Goal: Task Accomplishment & Management: Use online tool/utility

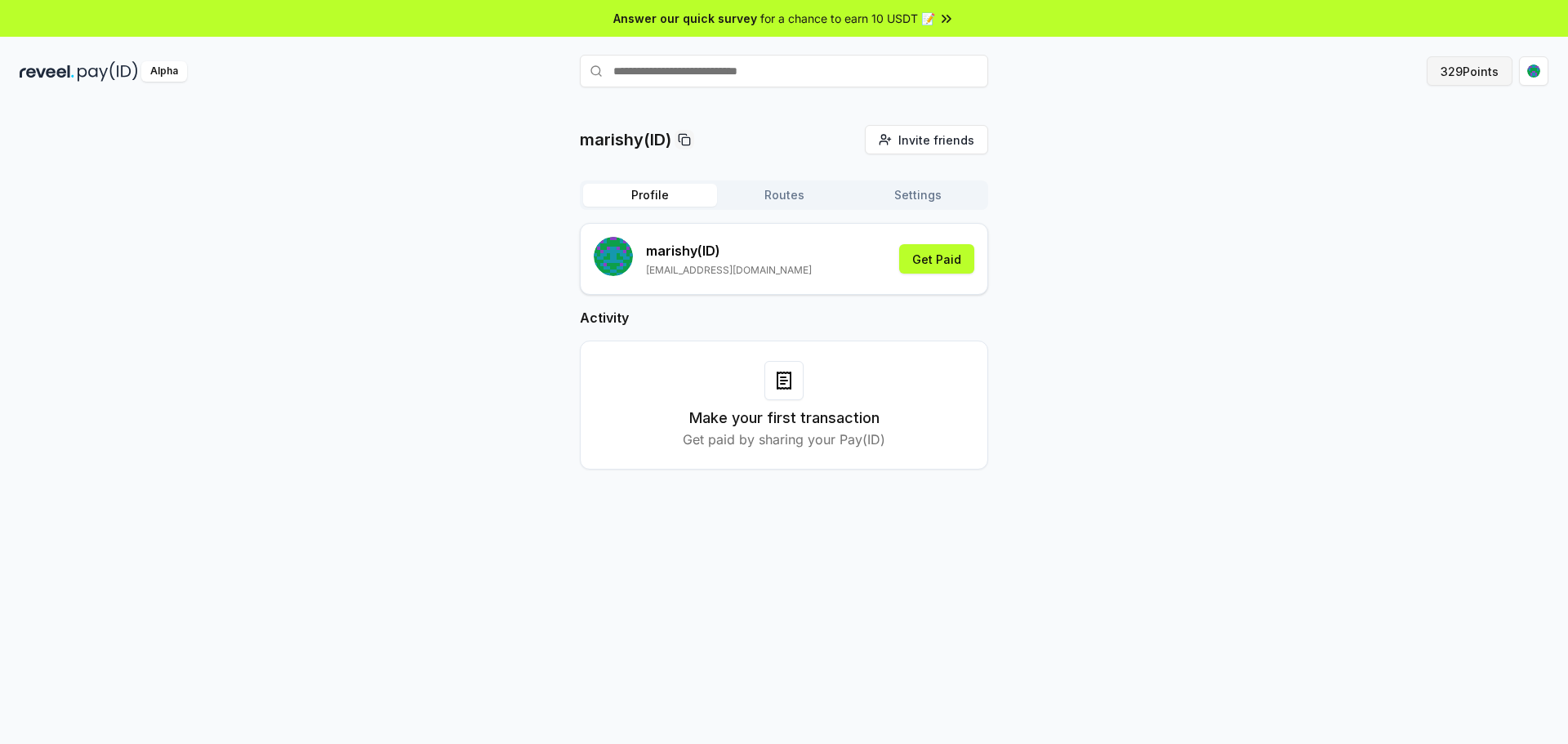
click at [1461, 79] on button "329 Points" at bounding box center [1469, 71] width 86 height 29
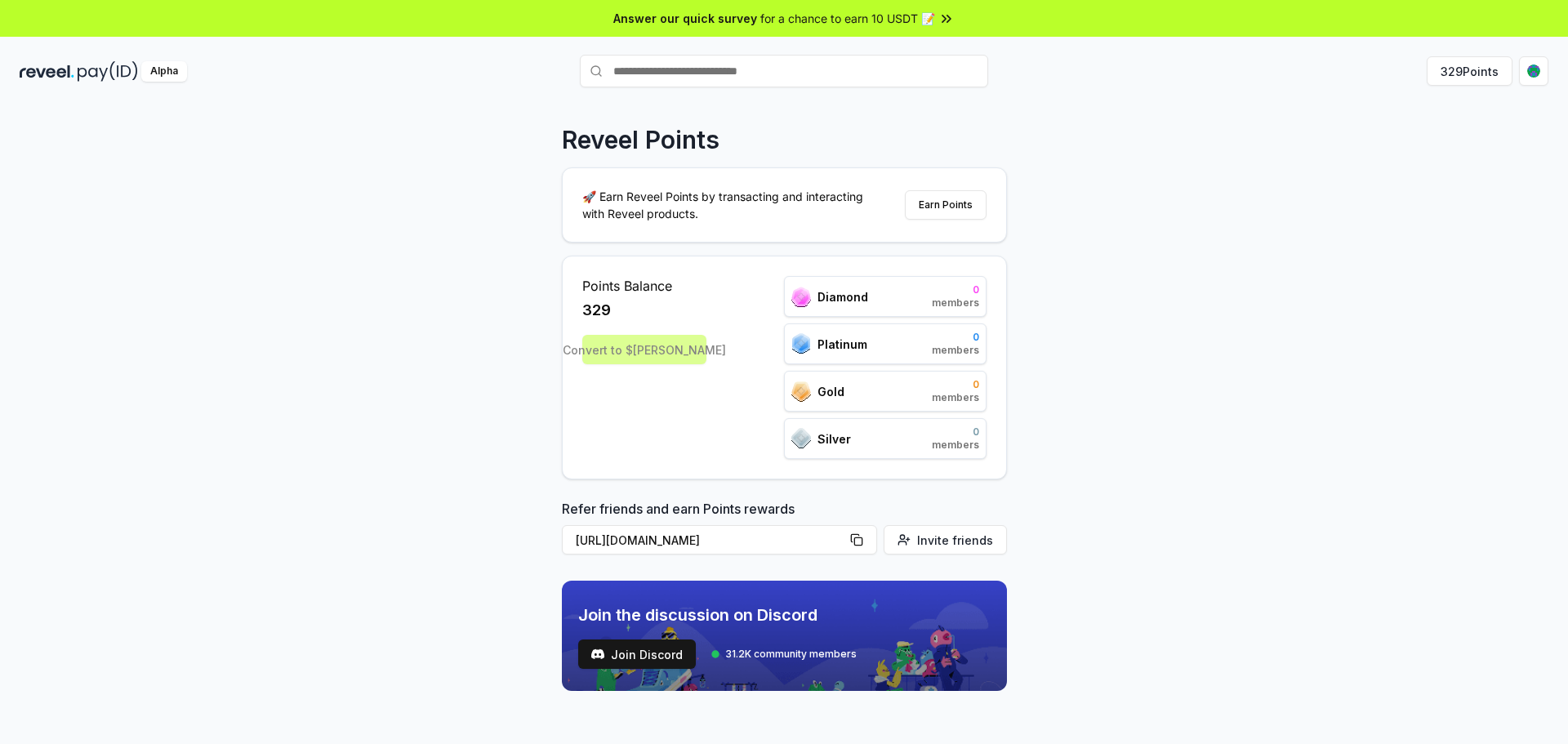
click at [677, 355] on div "Convert to $REVA" at bounding box center [644, 349] width 124 height 29
click at [688, 355] on div "Convert to $REVA" at bounding box center [644, 349] width 124 height 29
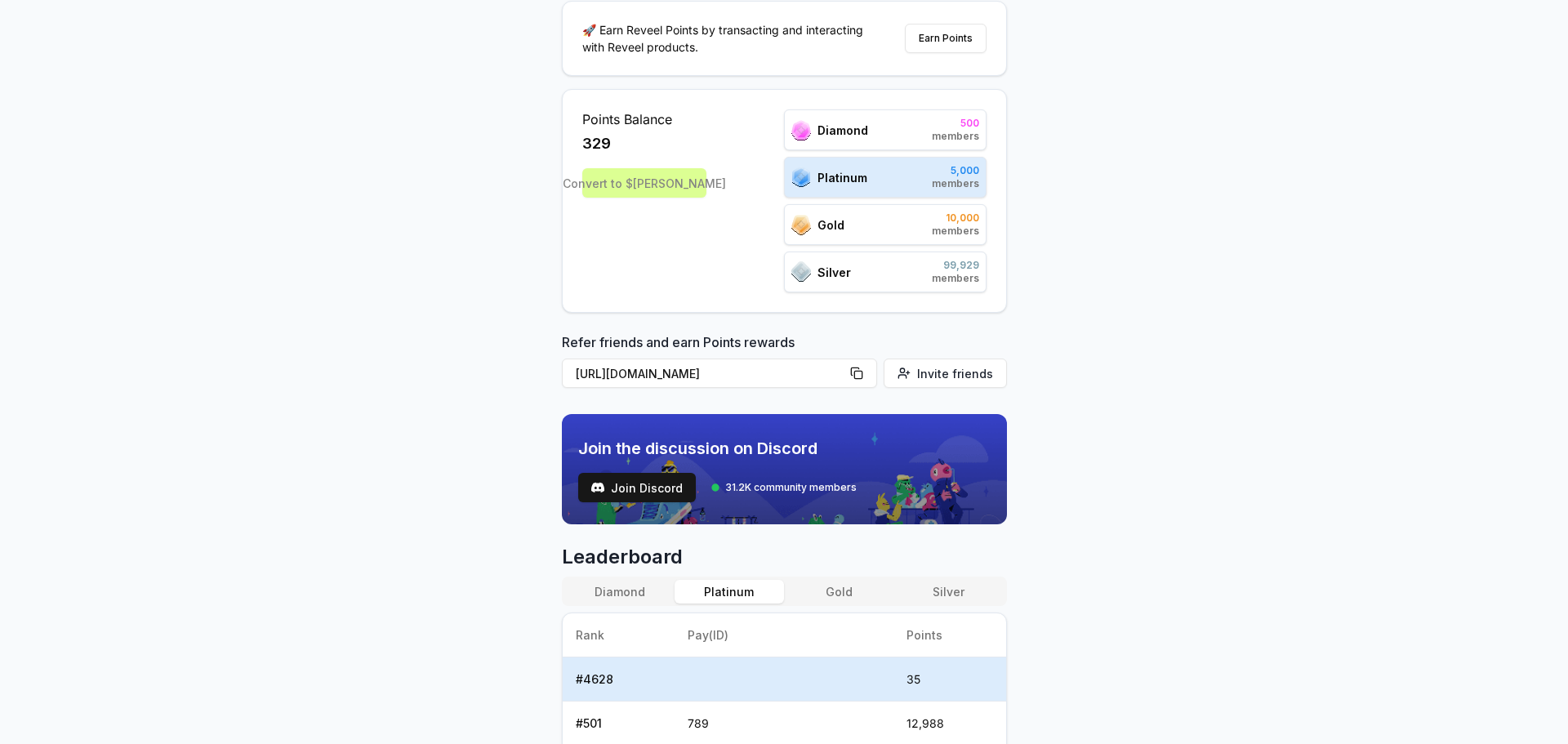
scroll to position [164, 0]
